Goal: Information Seeking & Learning: Learn about a topic

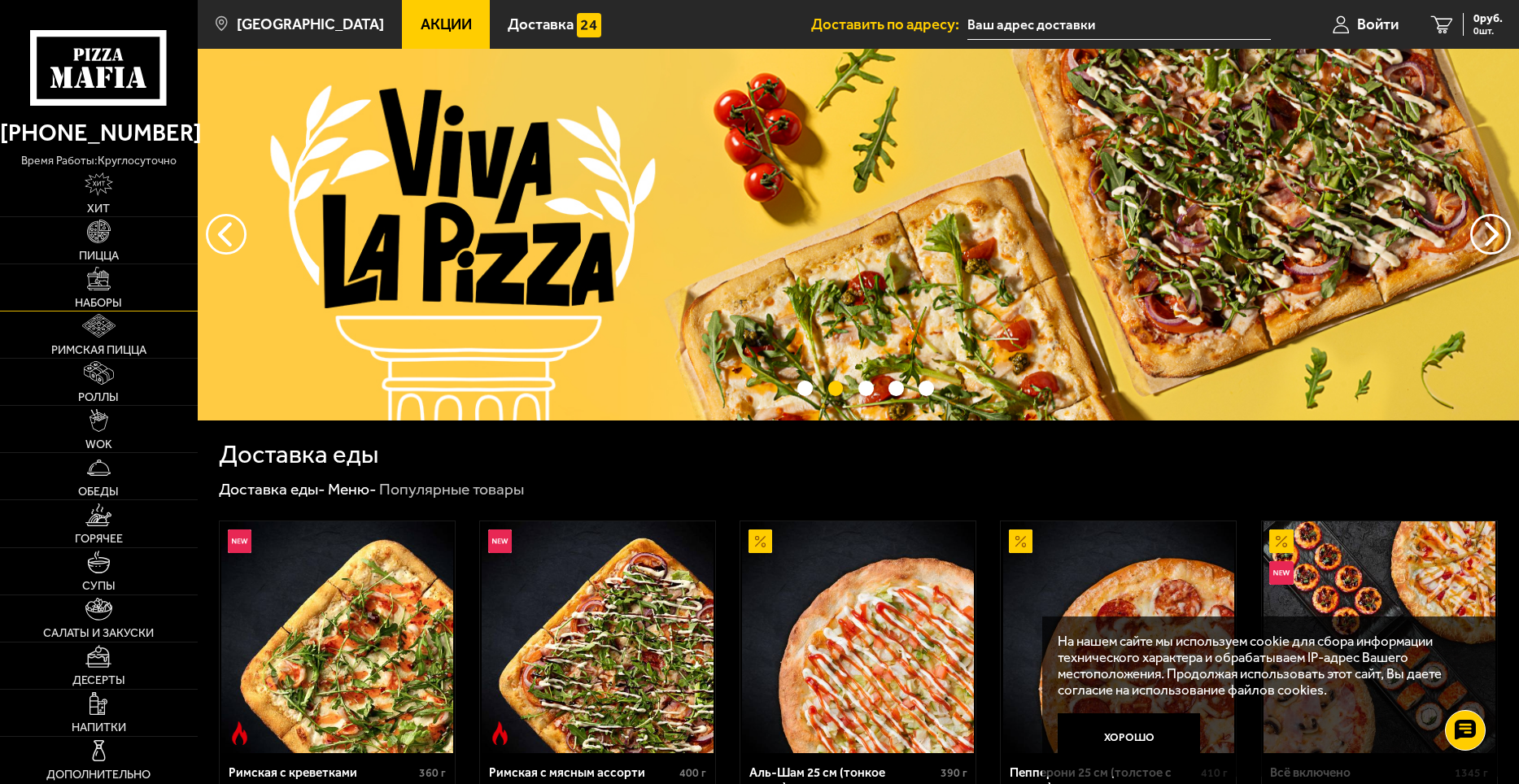
click at [90, 290] on img at bounding box center [99, 278] width 24 height 24
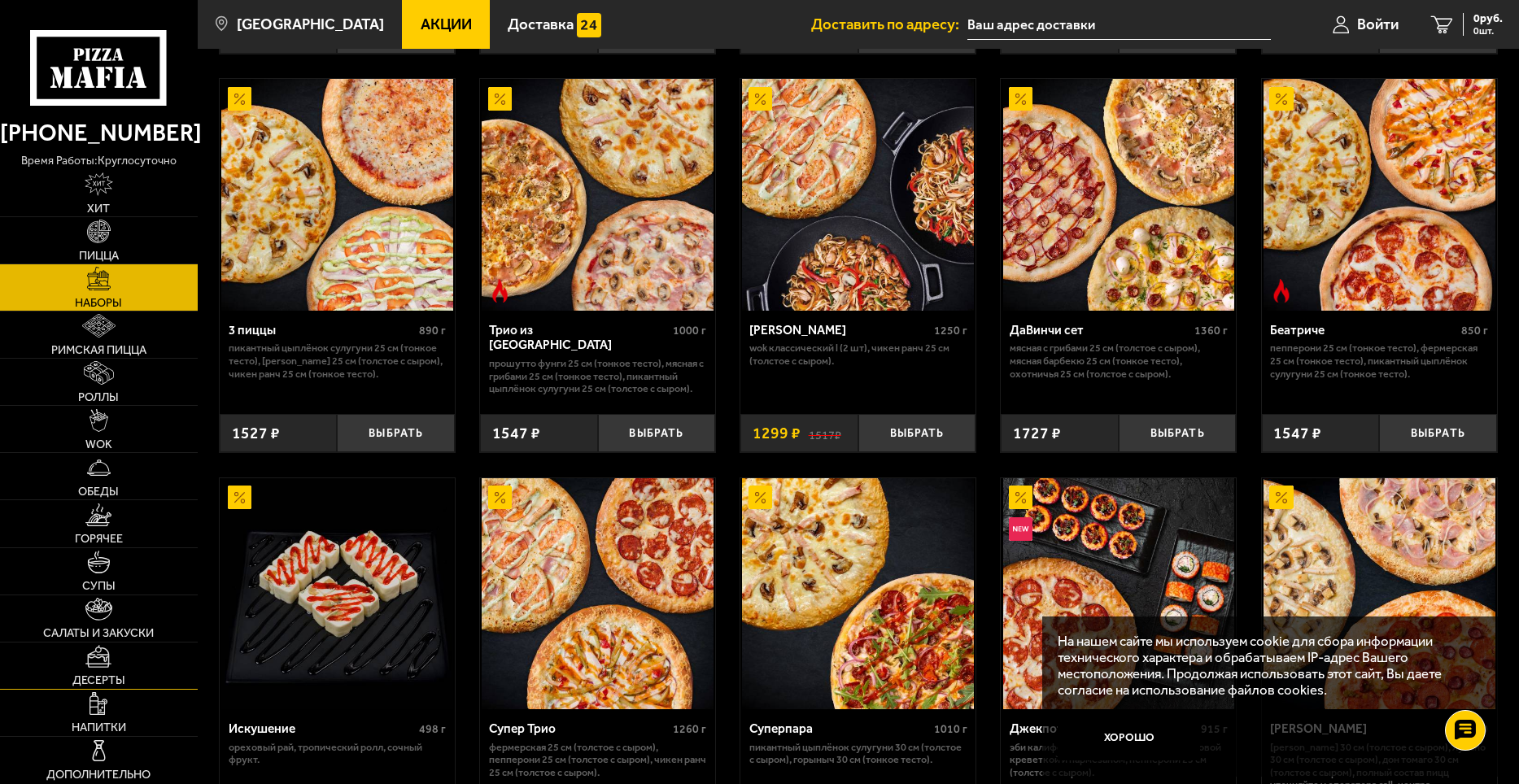
scroll to position [569, 0]
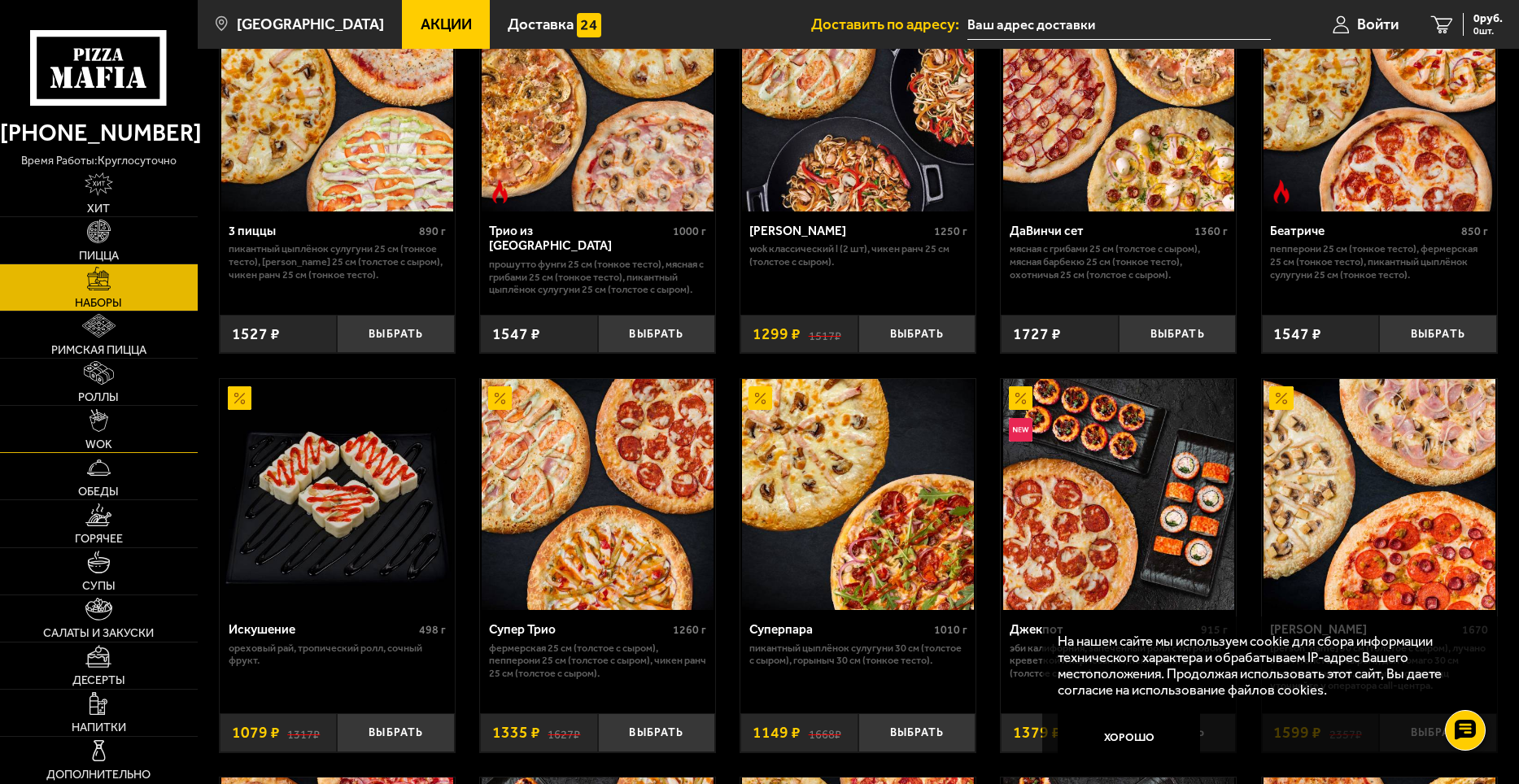
click at [102, 428] on img at bounding box center [99, 420] width 18 height 24
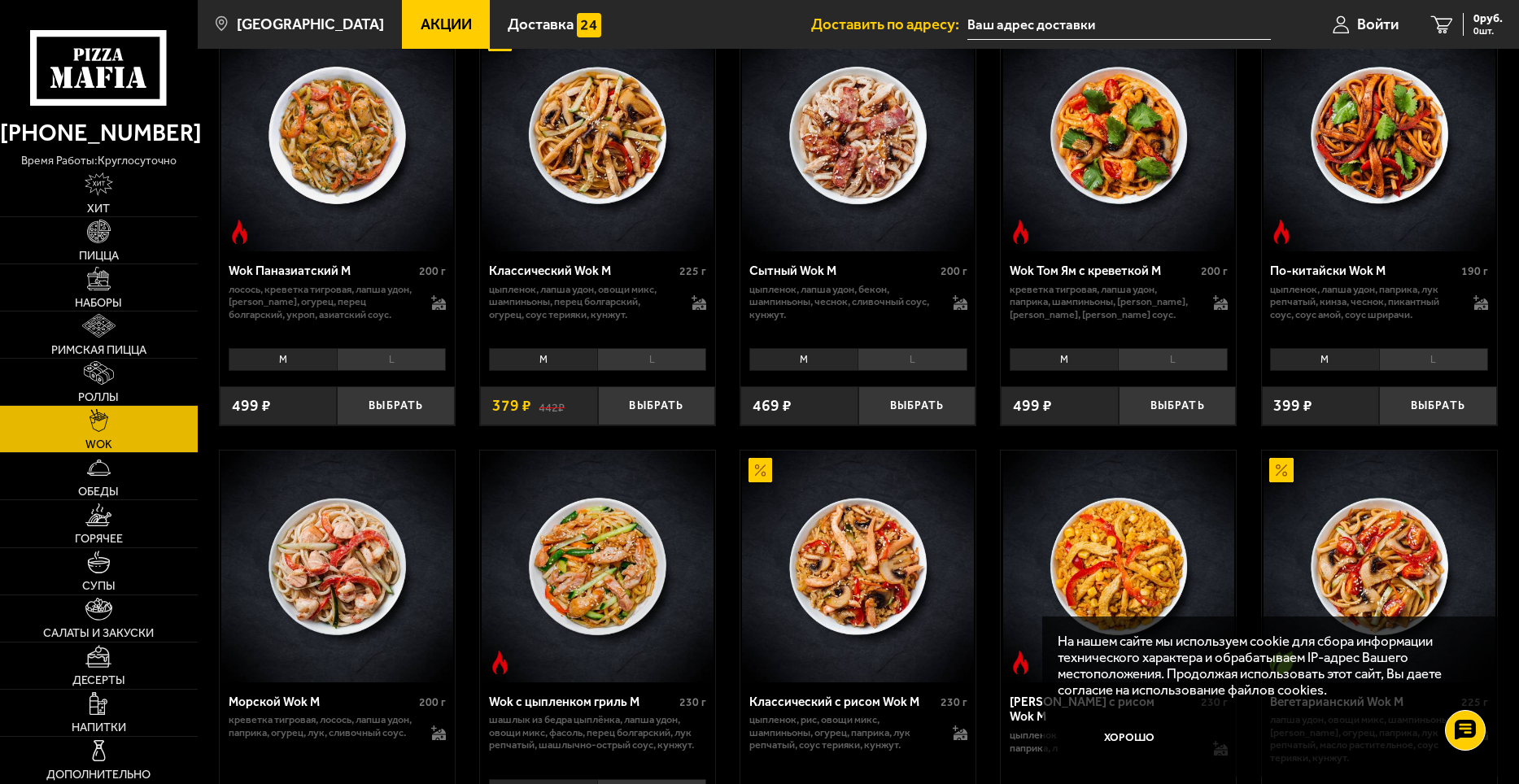
scroll to position [949, 0]
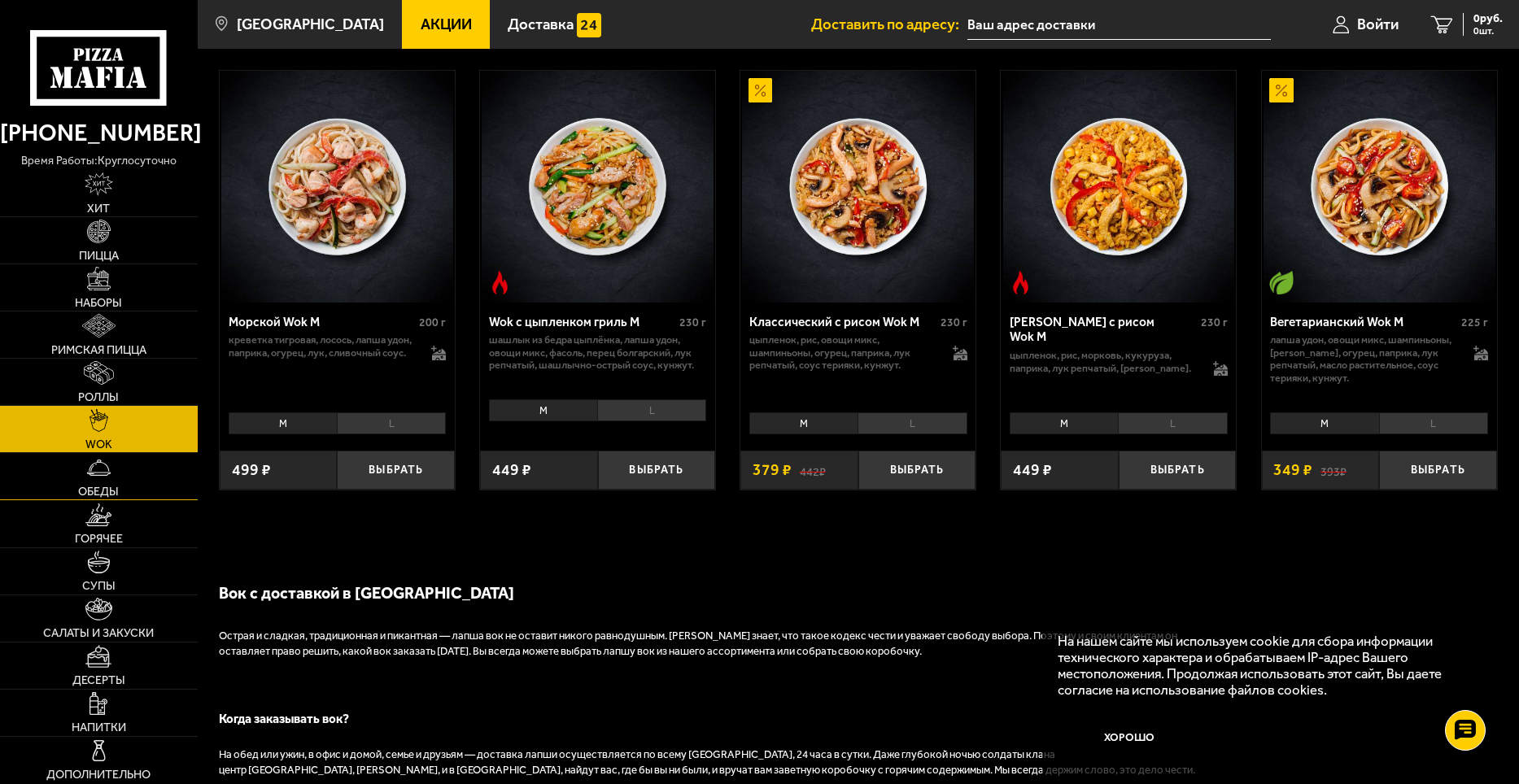
click at [110, 485] on span "Обеды" at bounding box center [99, 491] width 41 height 11
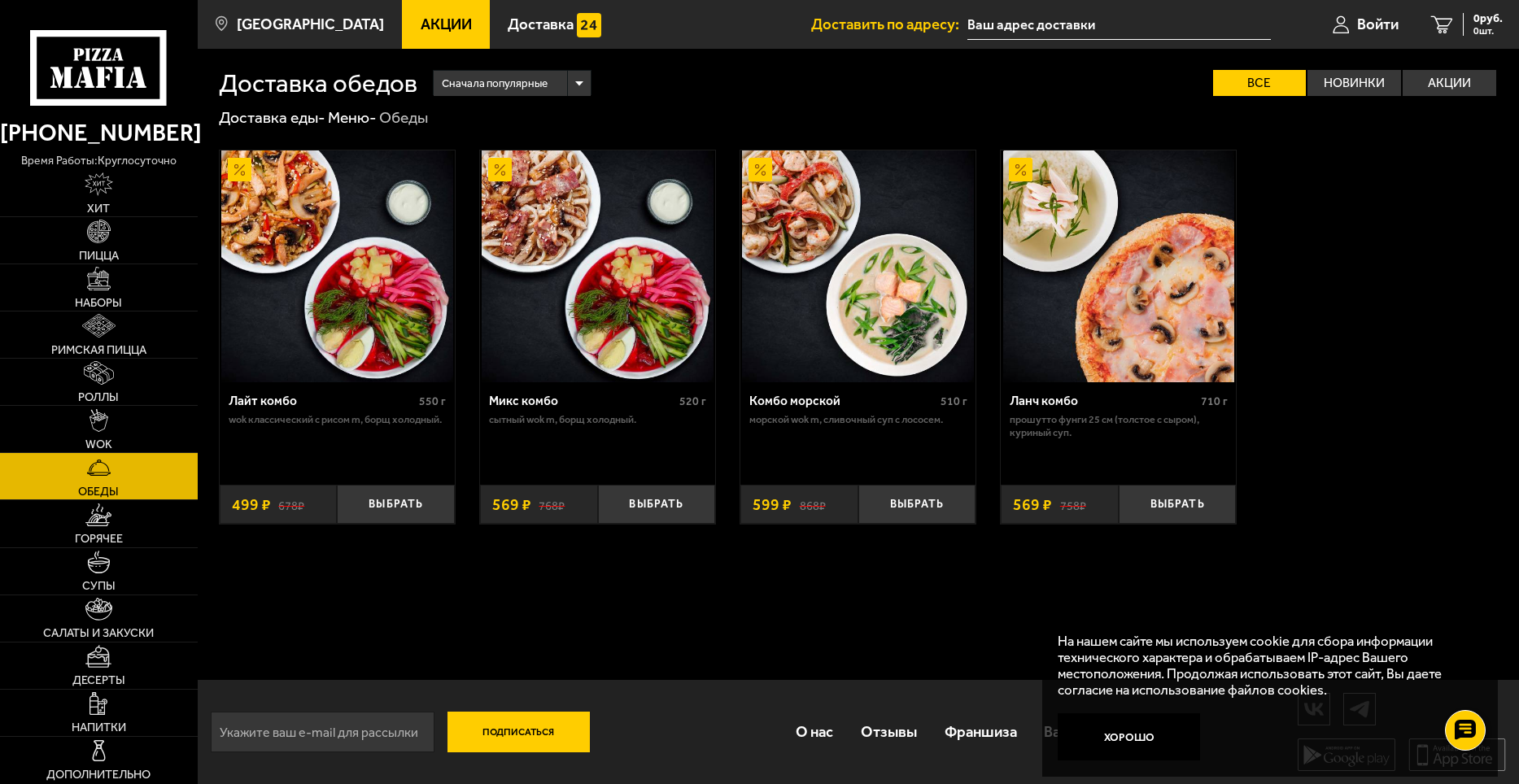
click at [547, 340] on img at bounding box center [597, 266] width 232 height 232
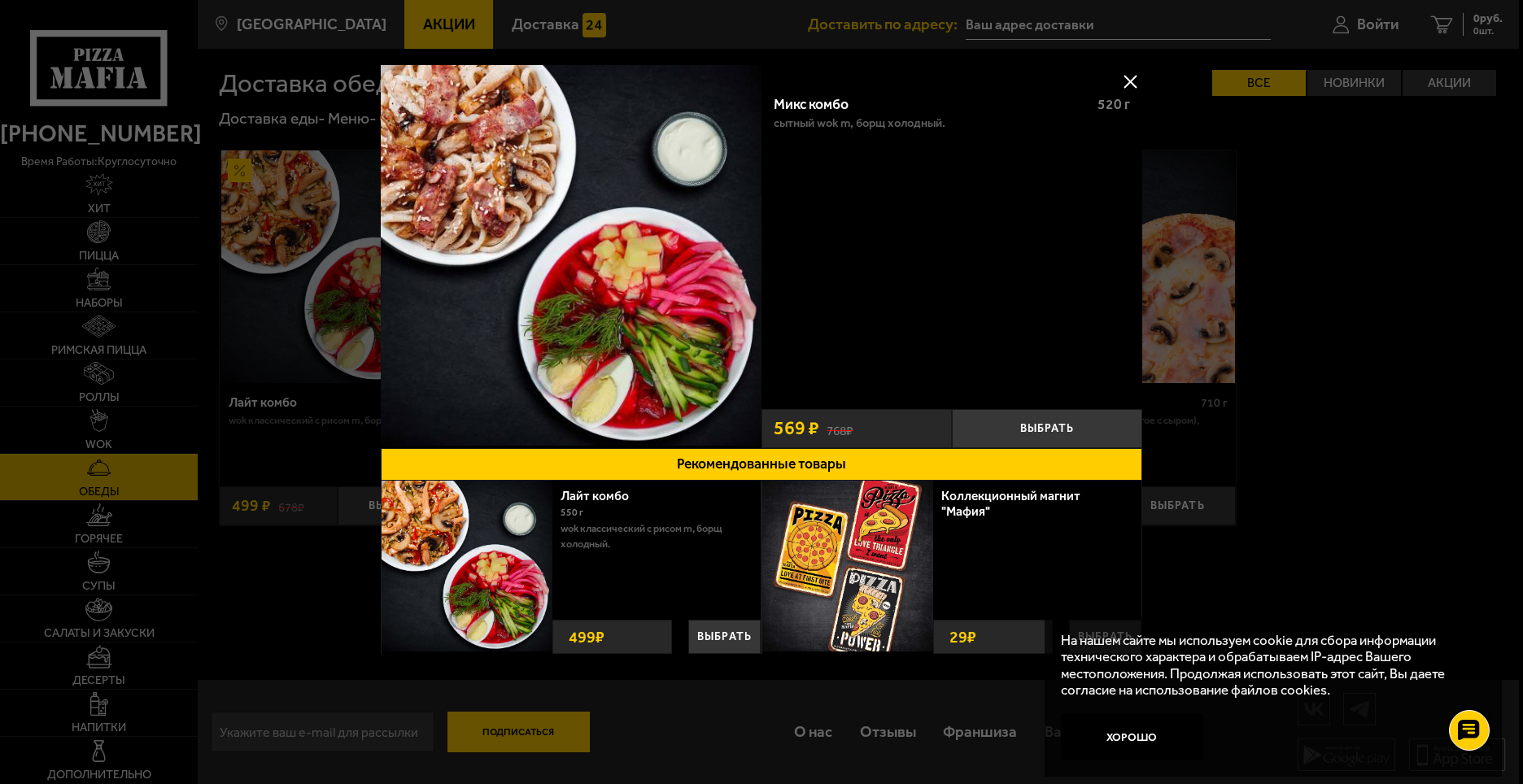
click at [1127, 78] on button at bounding box center [1130, 82] width 24 height 24
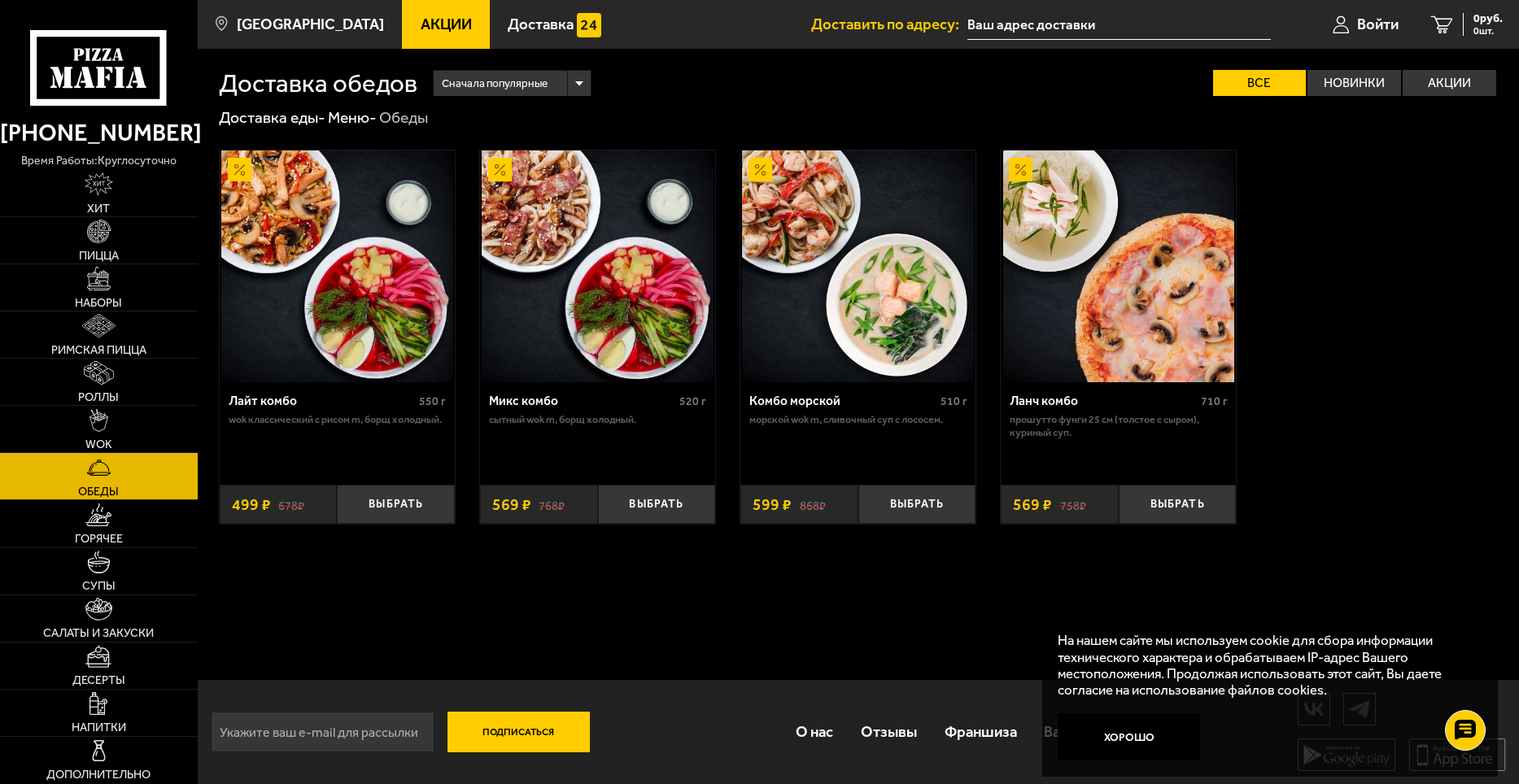
click at [1142, 317] on img at bounding box center [1119, 266] width 232 height 232
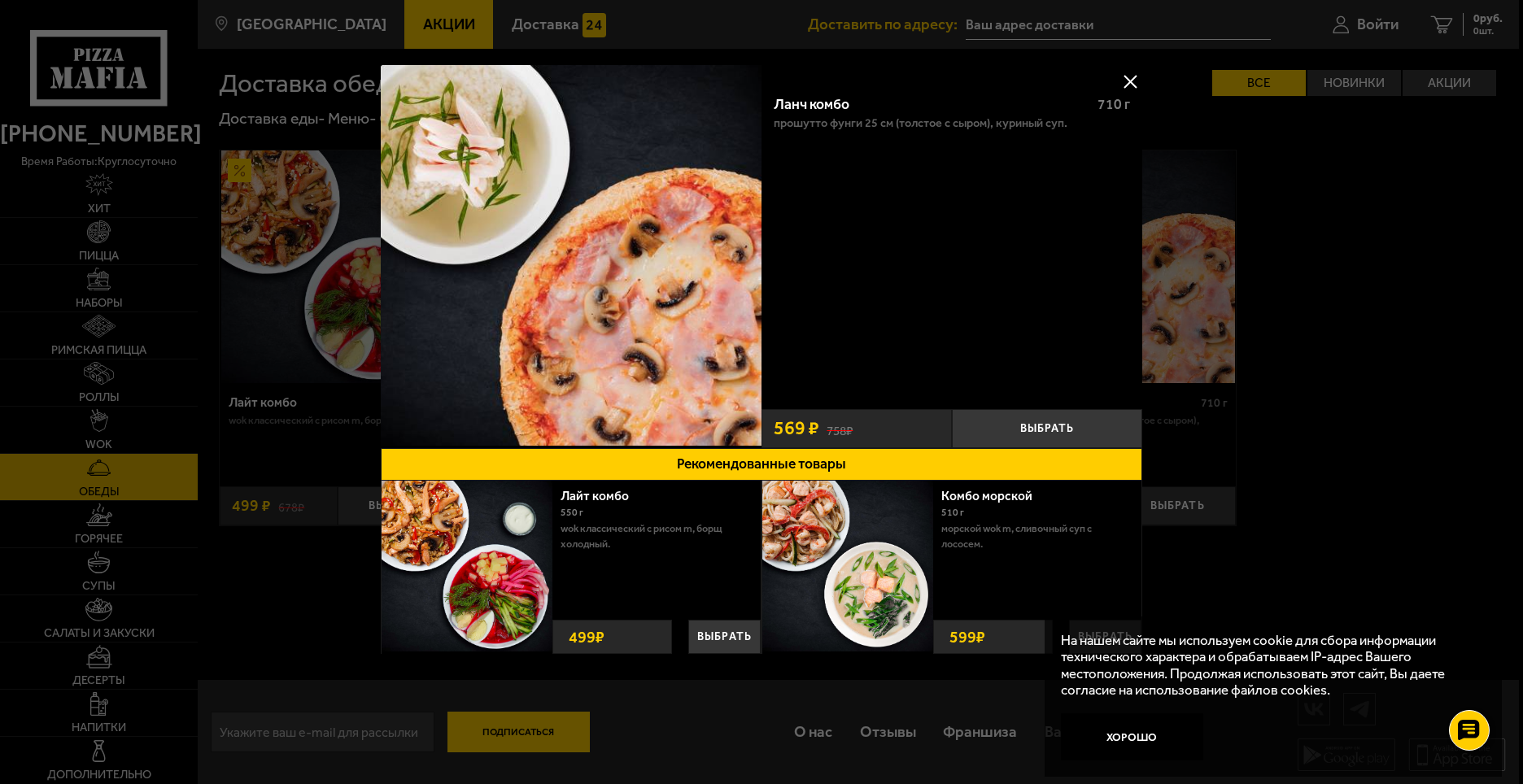
click at [1127, 79] on button at bounding box center [1130, 82] width 24 height 24
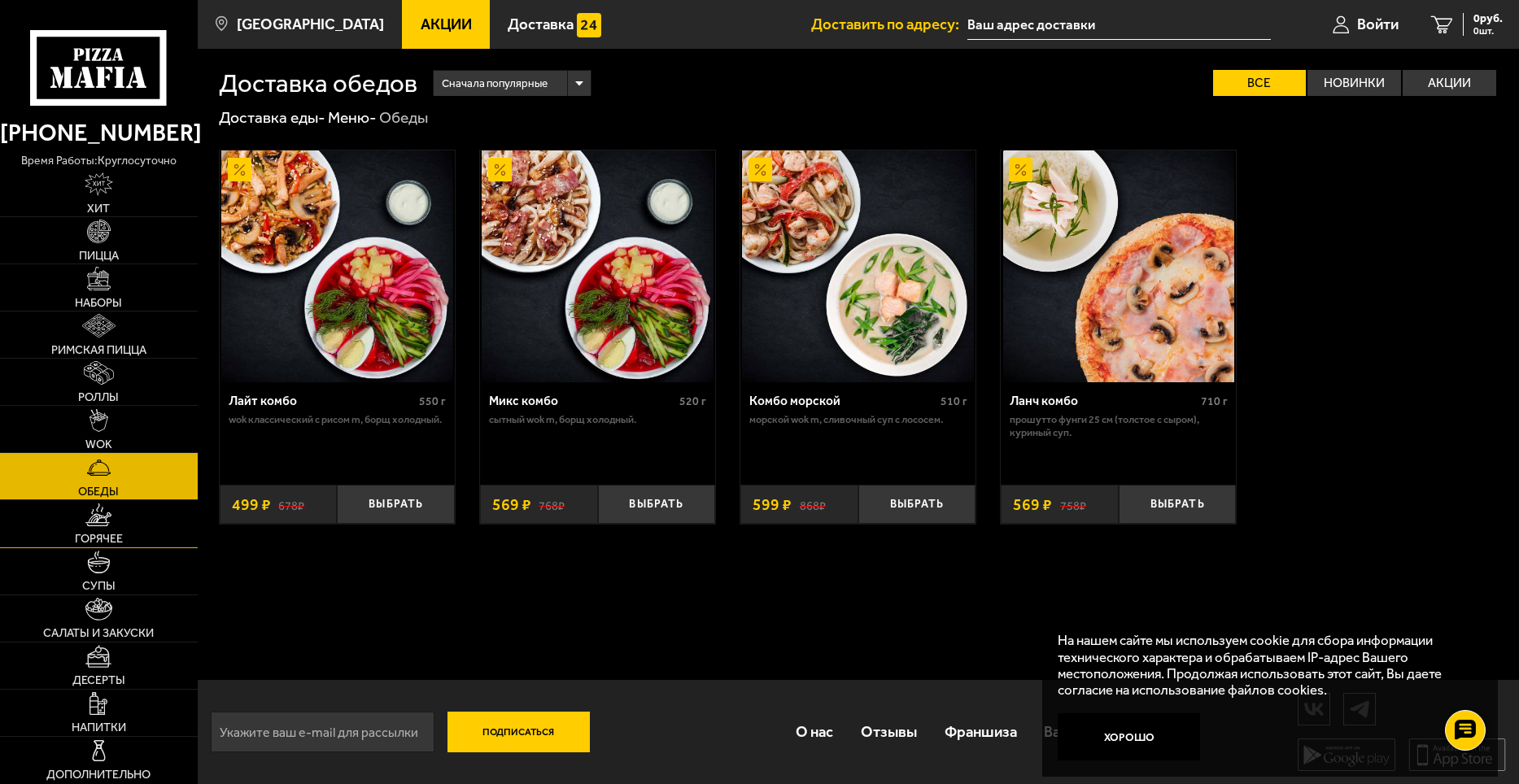
click at [112, 512] on img at bounding box center [99, 515] width 26 height 24
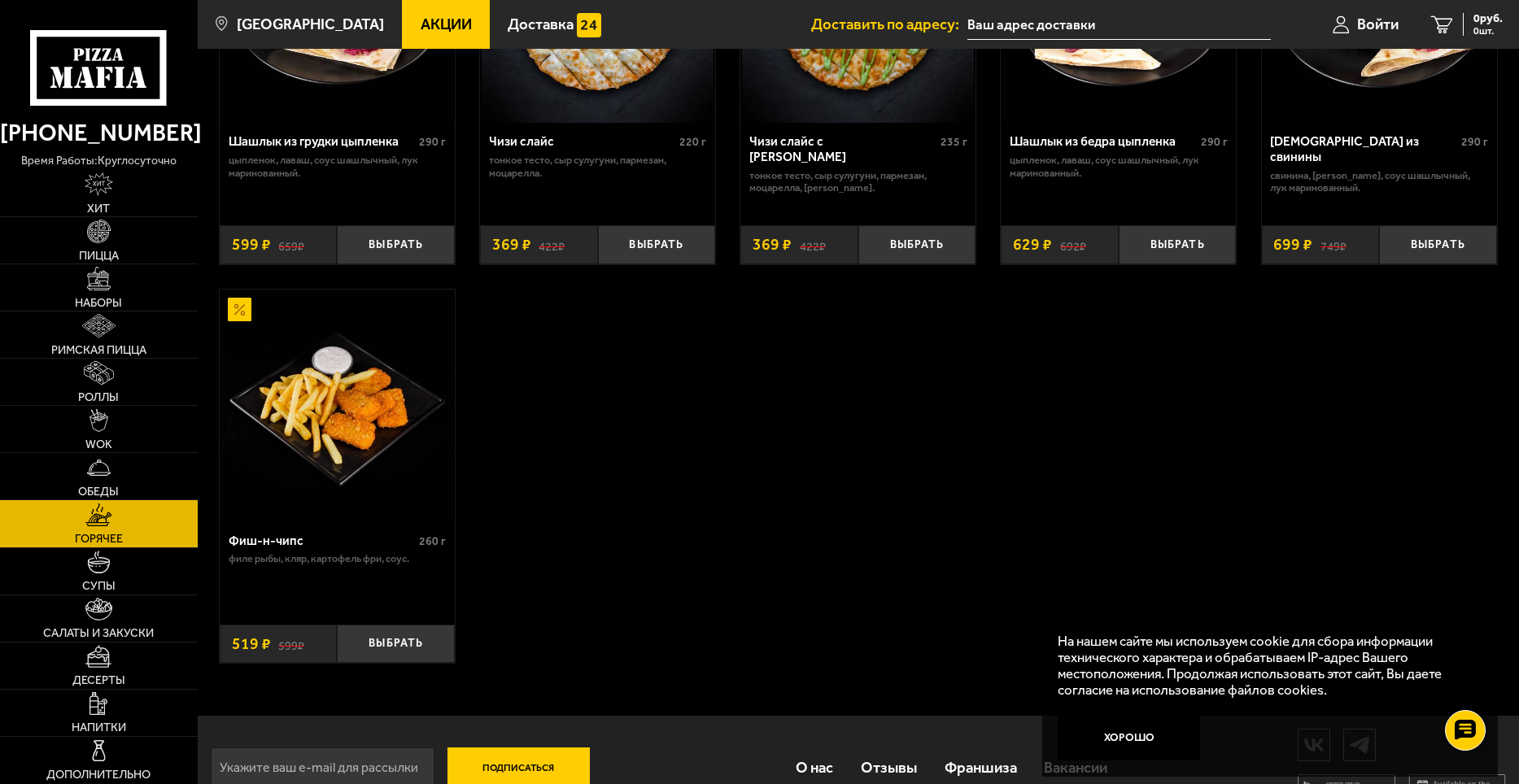
scroll to position [1216, 0]
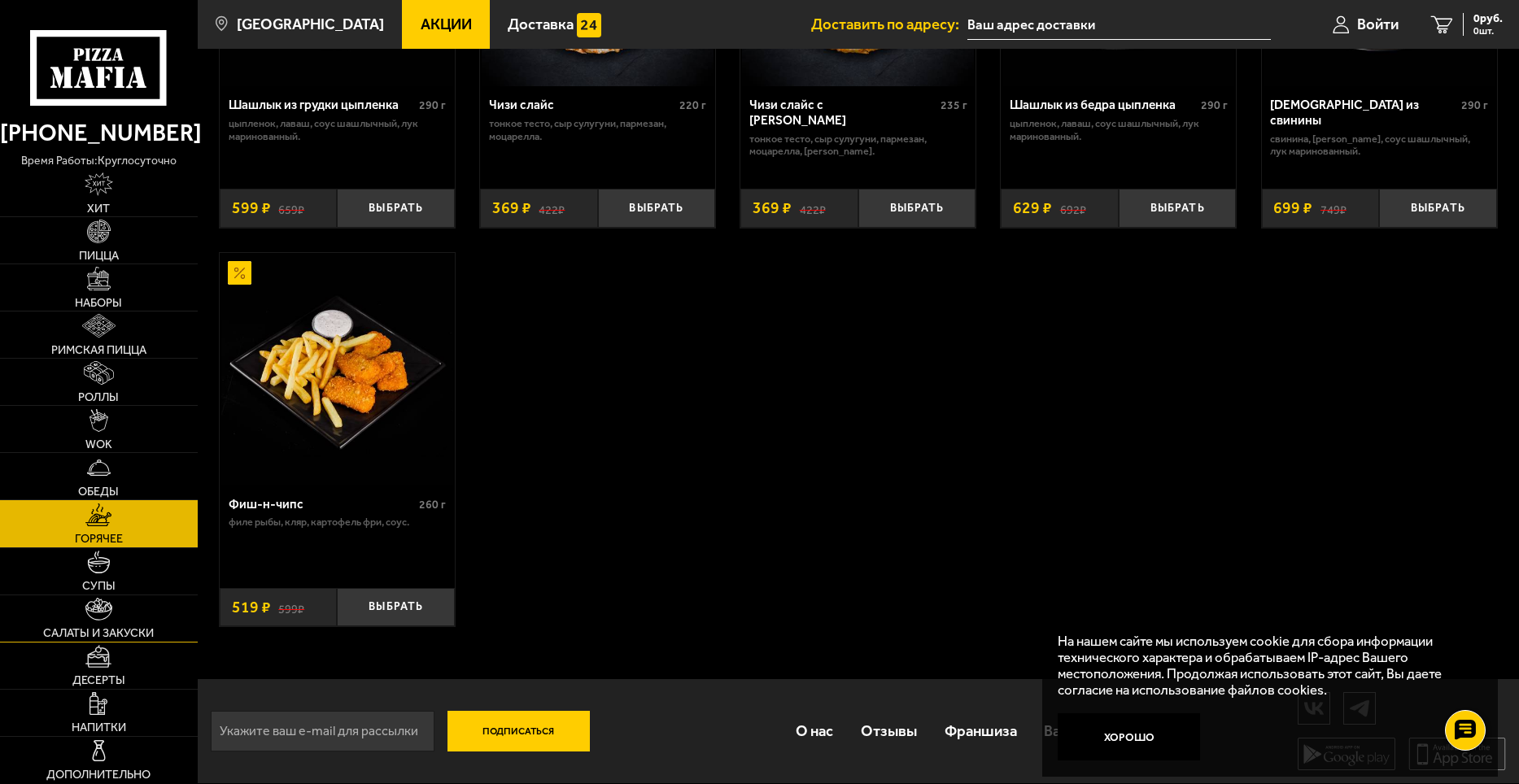
click at [100, 615] on img at bounding box center [99, 609] width 26 height 24
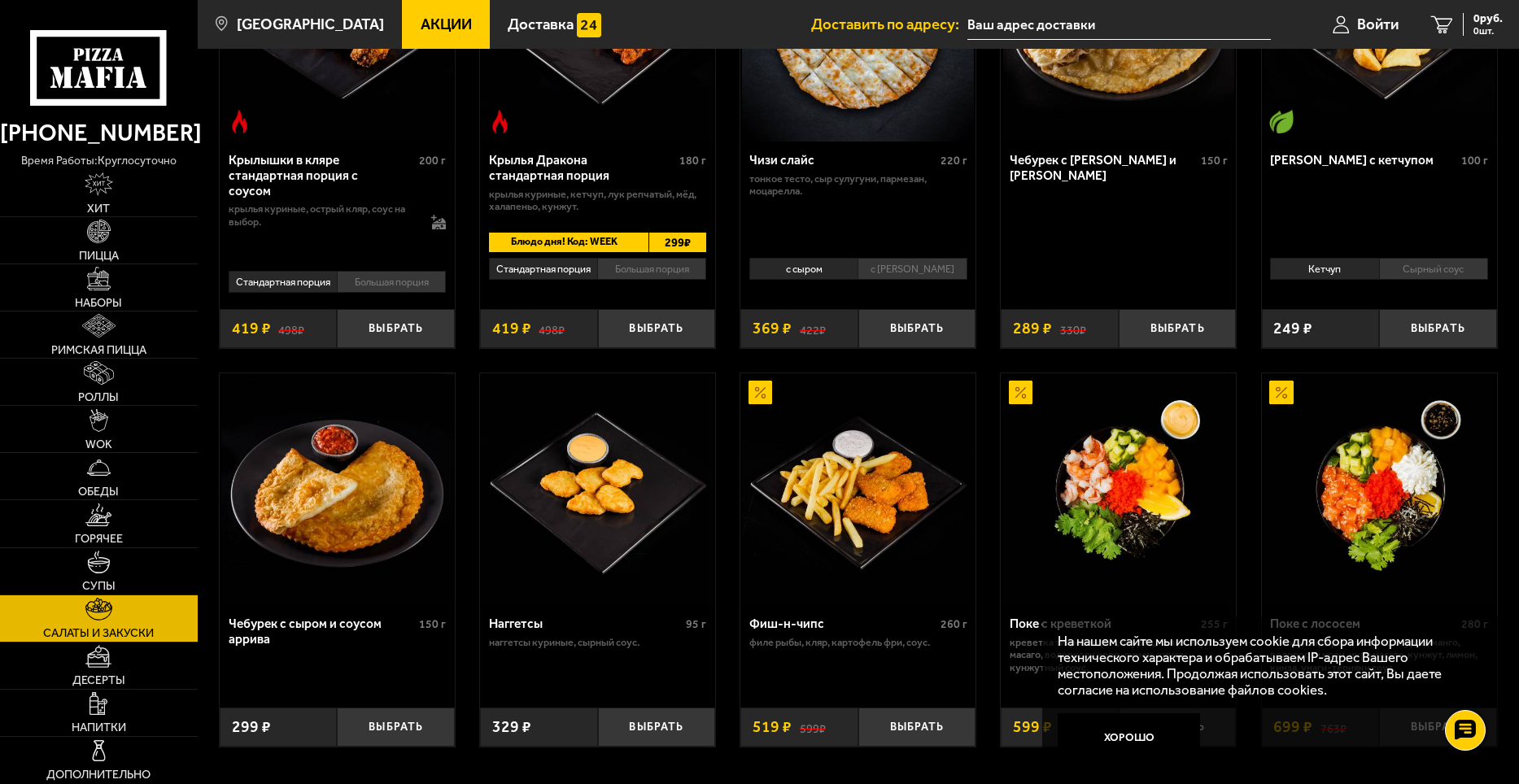
scroll to position [759, 0]
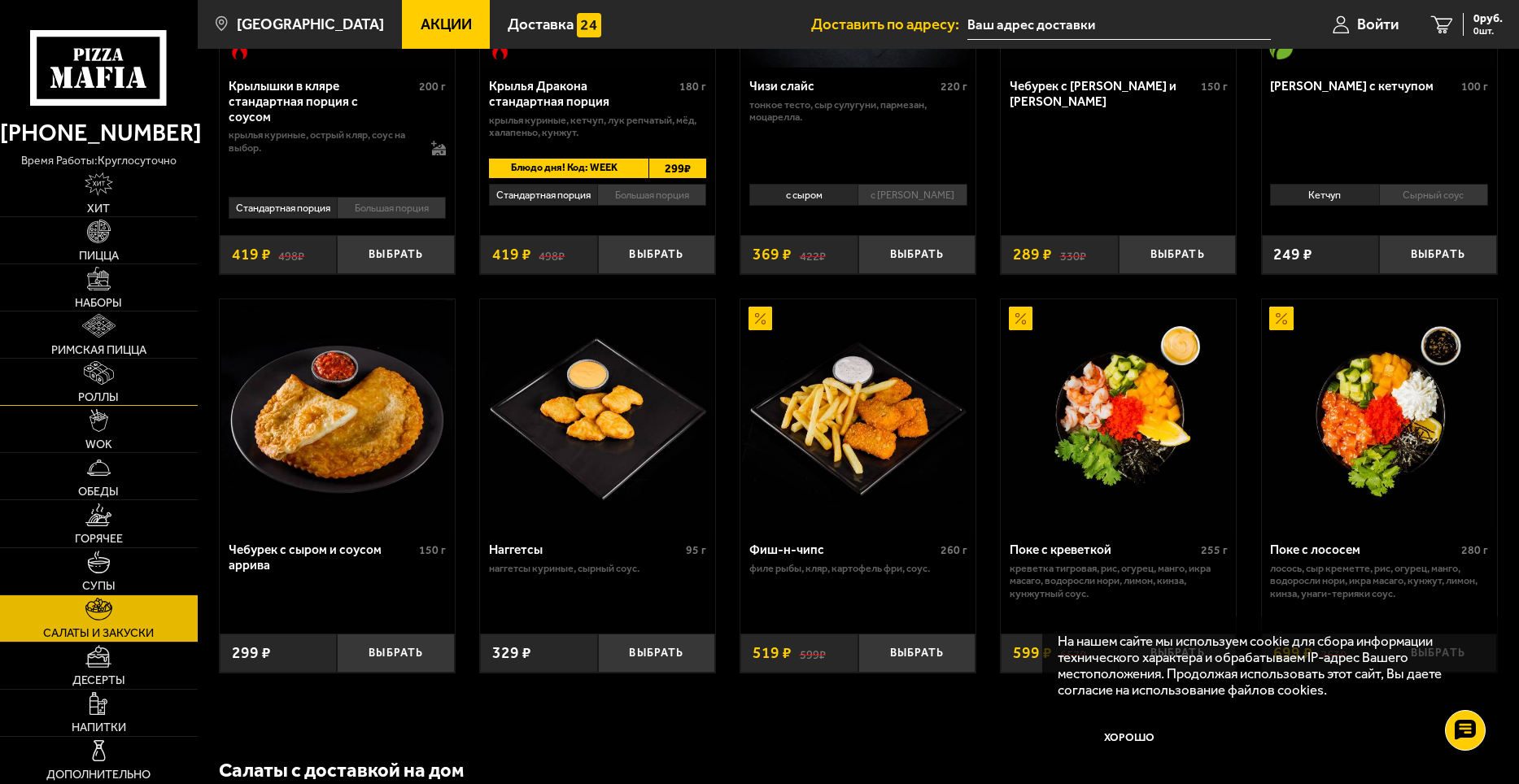
click at [101, 388] on link "Роллы" at bounding box center [99, 382] width 198 height 47
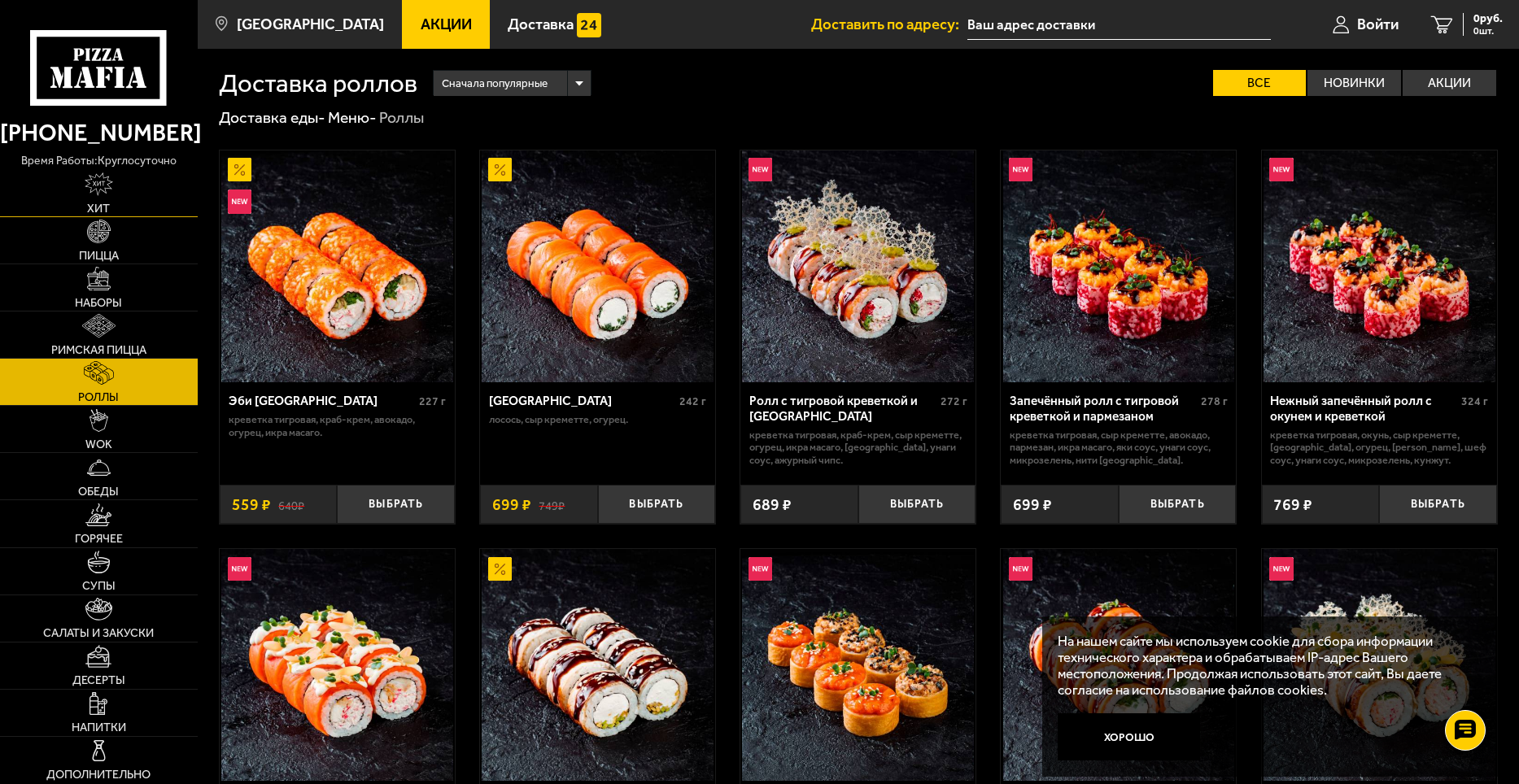
click at [118, 184] on link "Хит" at bounding box center [99, 193] width 198 height 47
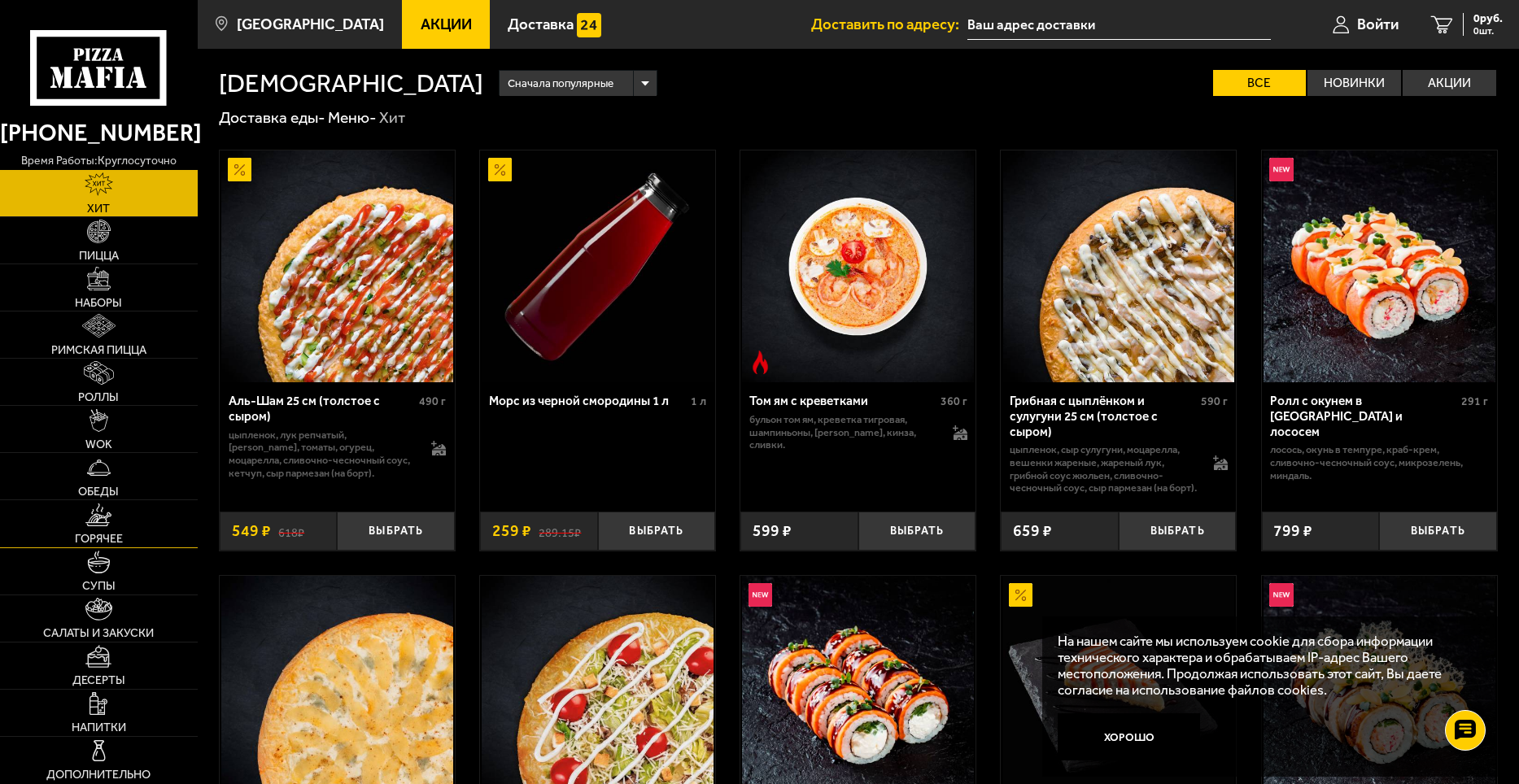
click at [100, 524] on img at bounding box center [99, 515] width 26 height 24
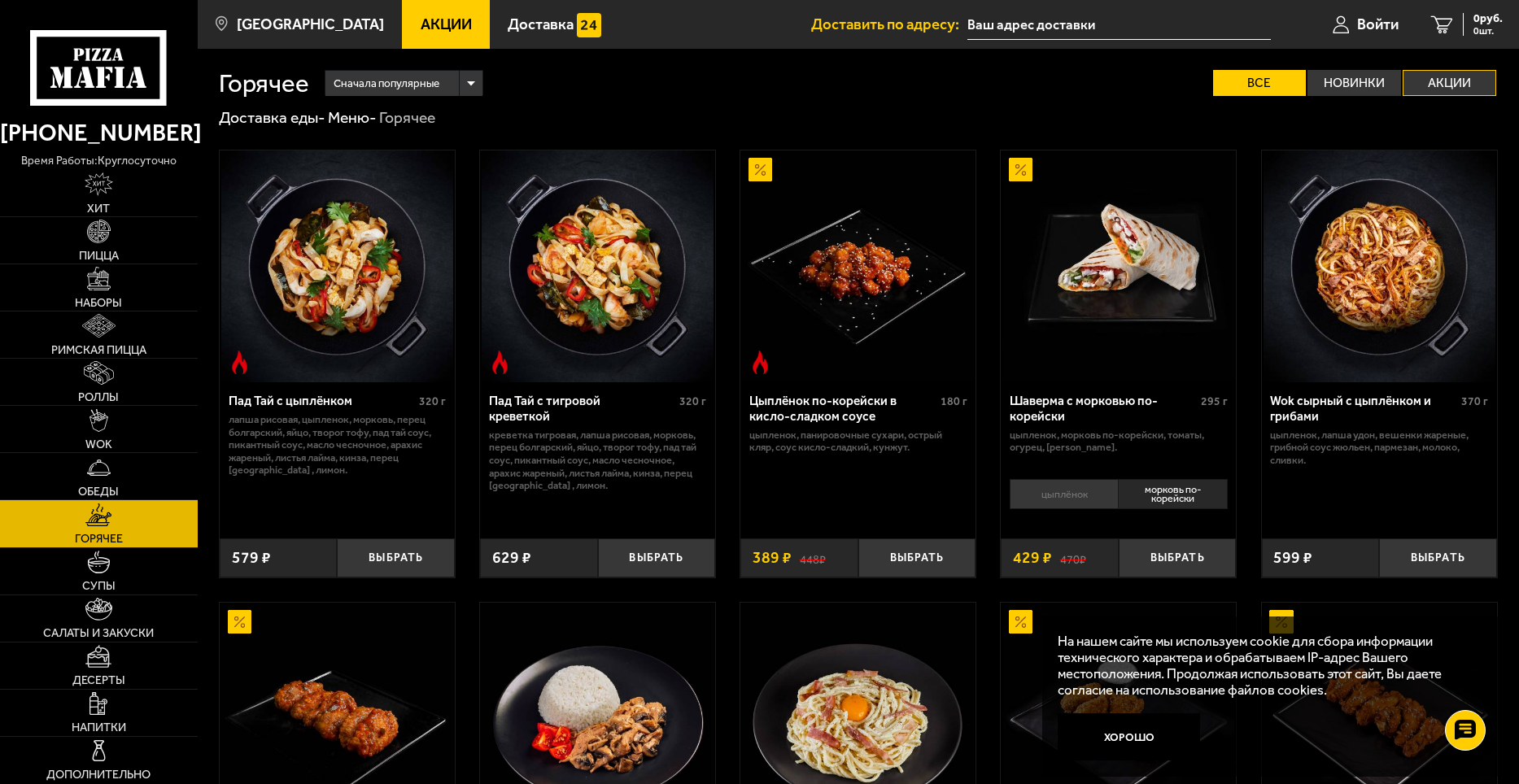
click at [1436, 85] on label "Акции" at bounding box center [1450, 83] width 94 height 26
click at [0, 0] on input "Акции" at bounding box center [0, 0] width 0 height 0
